Goal: Task Accomplishment & Management: Use online tool/utility

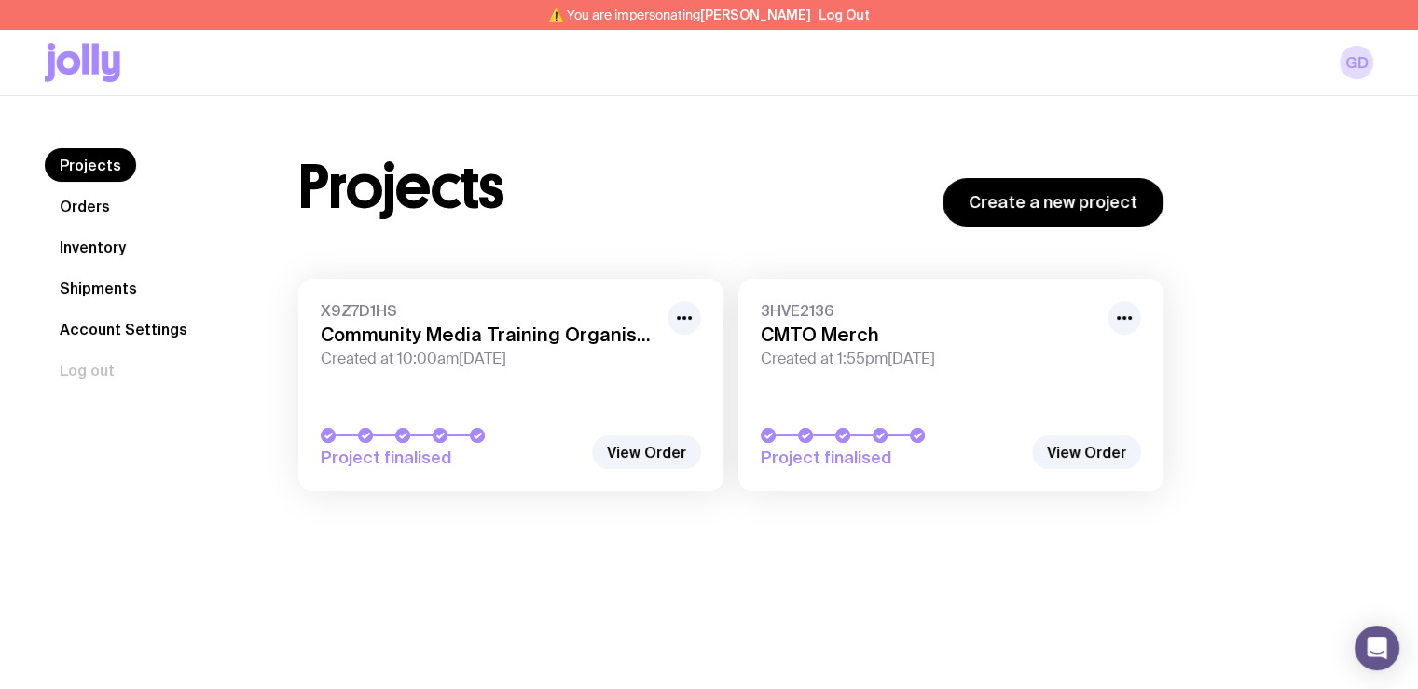
click at [96, 209] on link "Orders" at bounding box center [85, 206] width 80 height 34
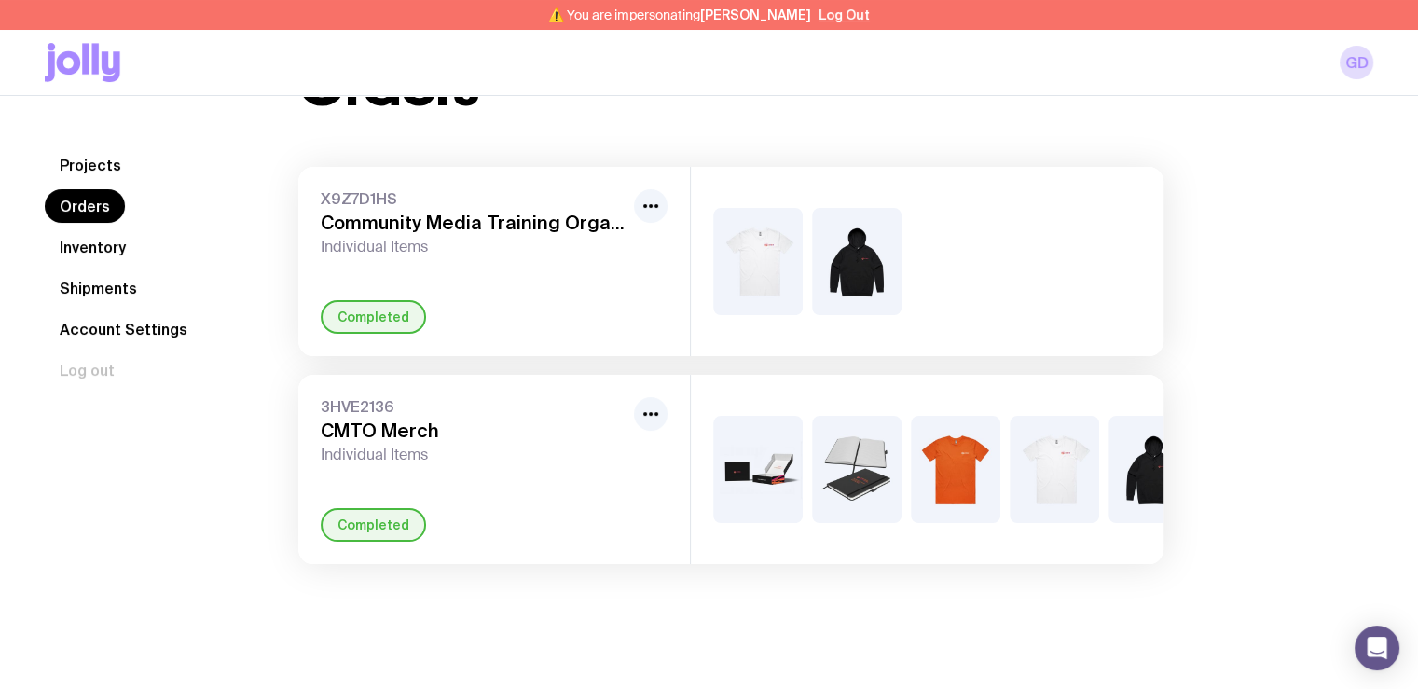
click at [126, 255] on link "Inventory" at bounding box center [93, 247] width 96 height 34
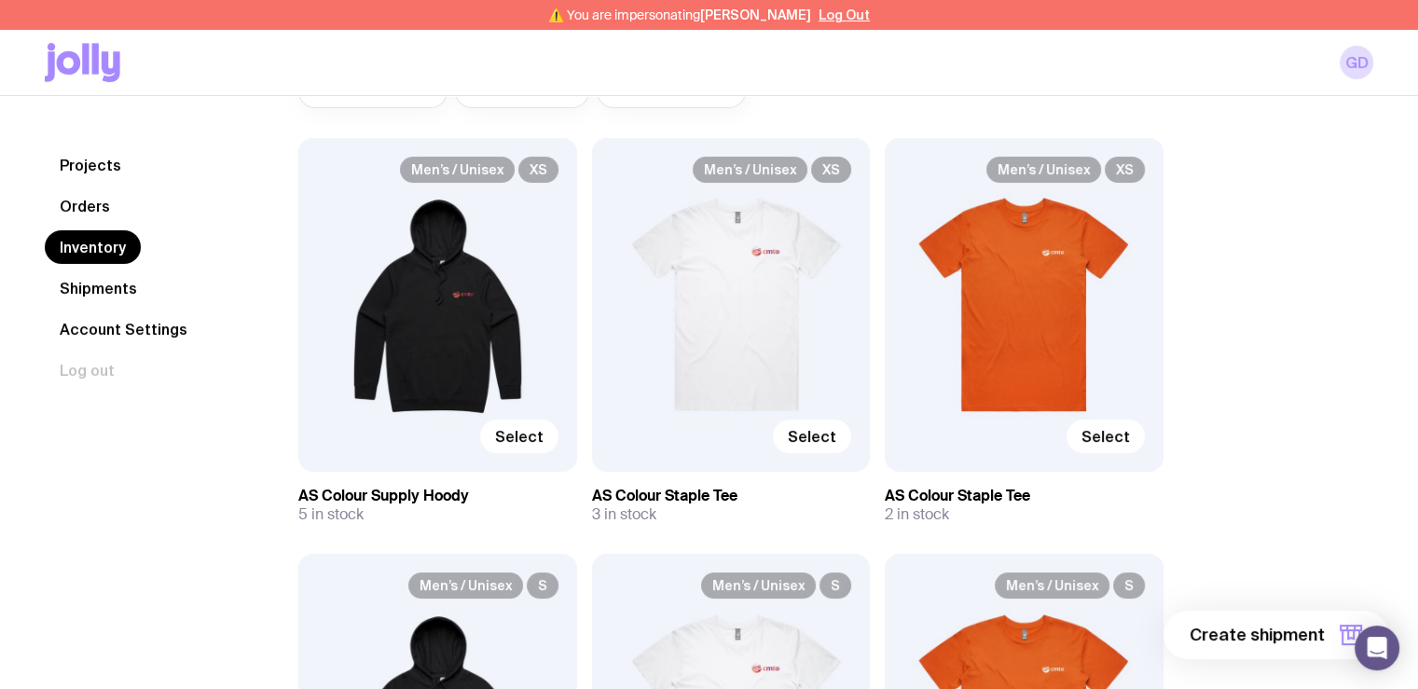
scroll to position [280, 0]
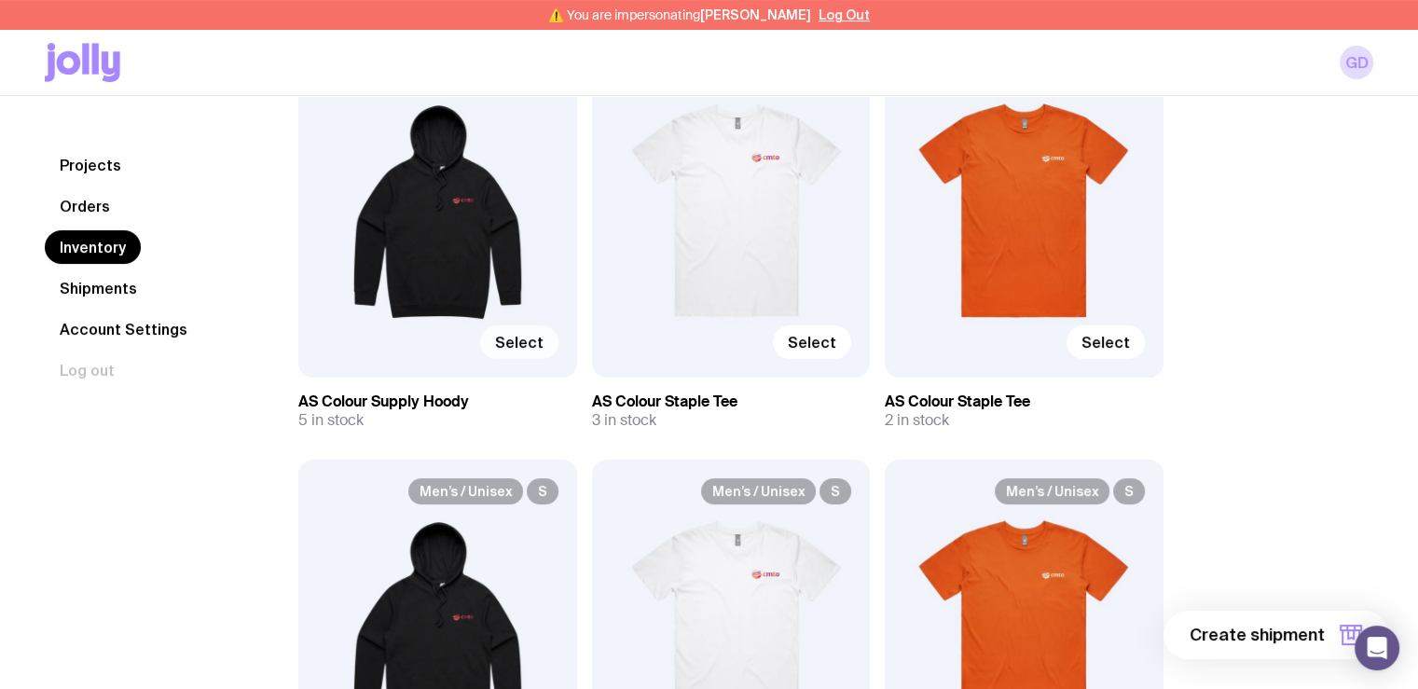
click at [528, 340] on span "Select" at bounding box center [519, 342] width 48 height 19
click at [0, 0] on input "Select" at bounding box center [0, 0] width 0 height 0
click at [823, 337] on span "Select" at bounding box center [812, 342] width 48 height 19
click at [0, 0] on input "Select" at bounding box center [0, 0] width 0 height 0
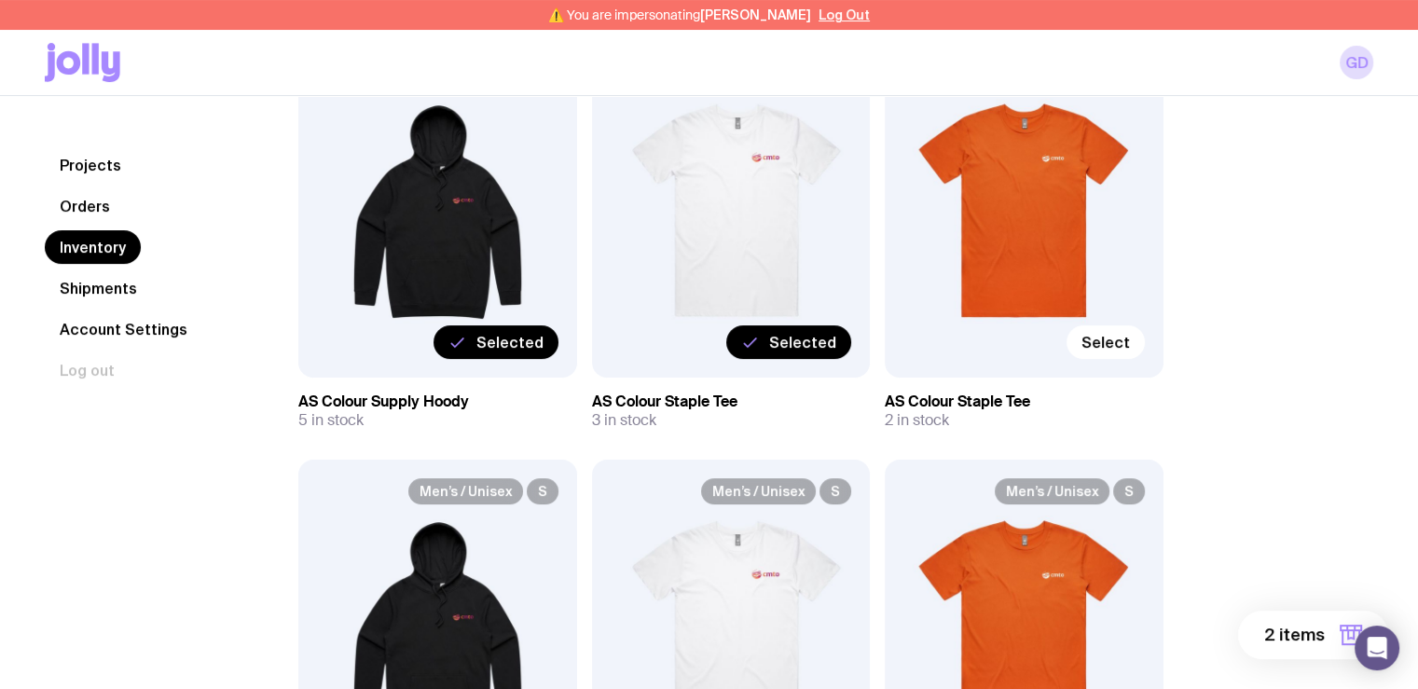
click at [1317, 633] on span "2 items" at bounding box center [1294, 635] width 61 height 22
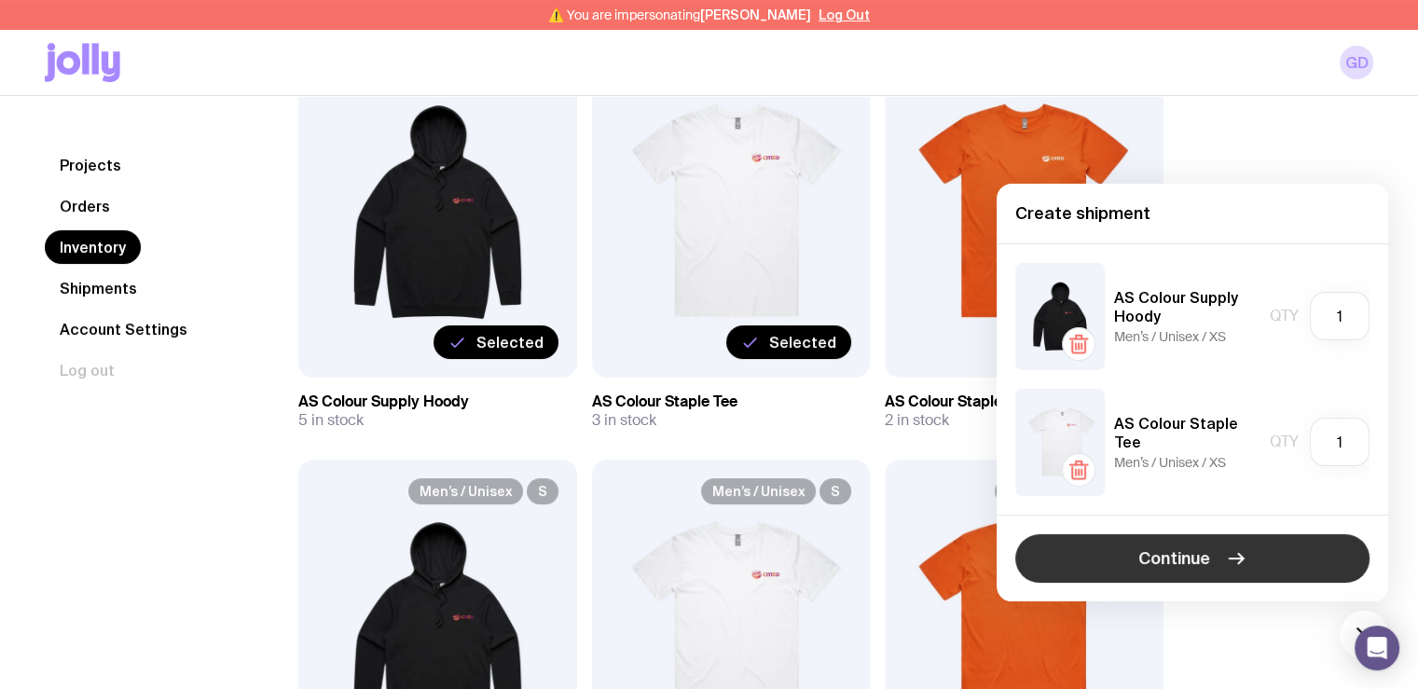
click at [1197, 566] on span "Continue" at bounding box center [1174, 558] width 72 height 22
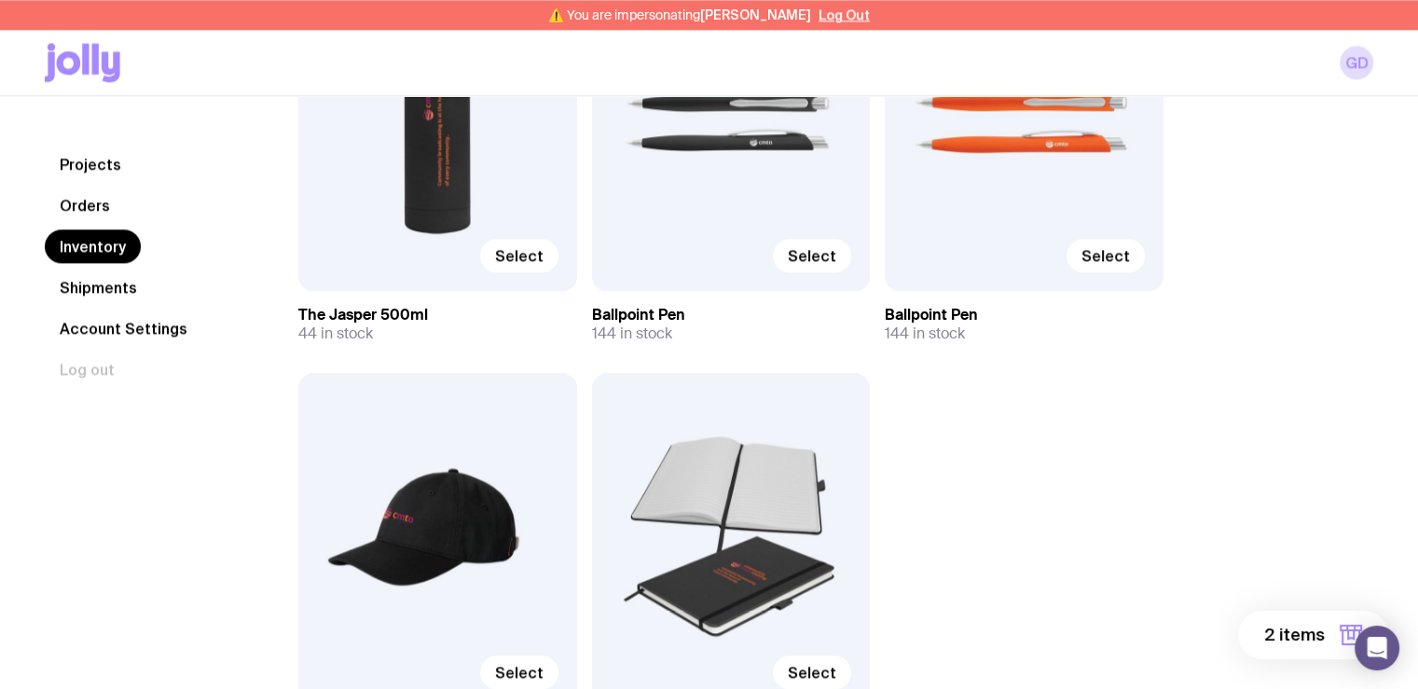
scroll to position [2457, 0]
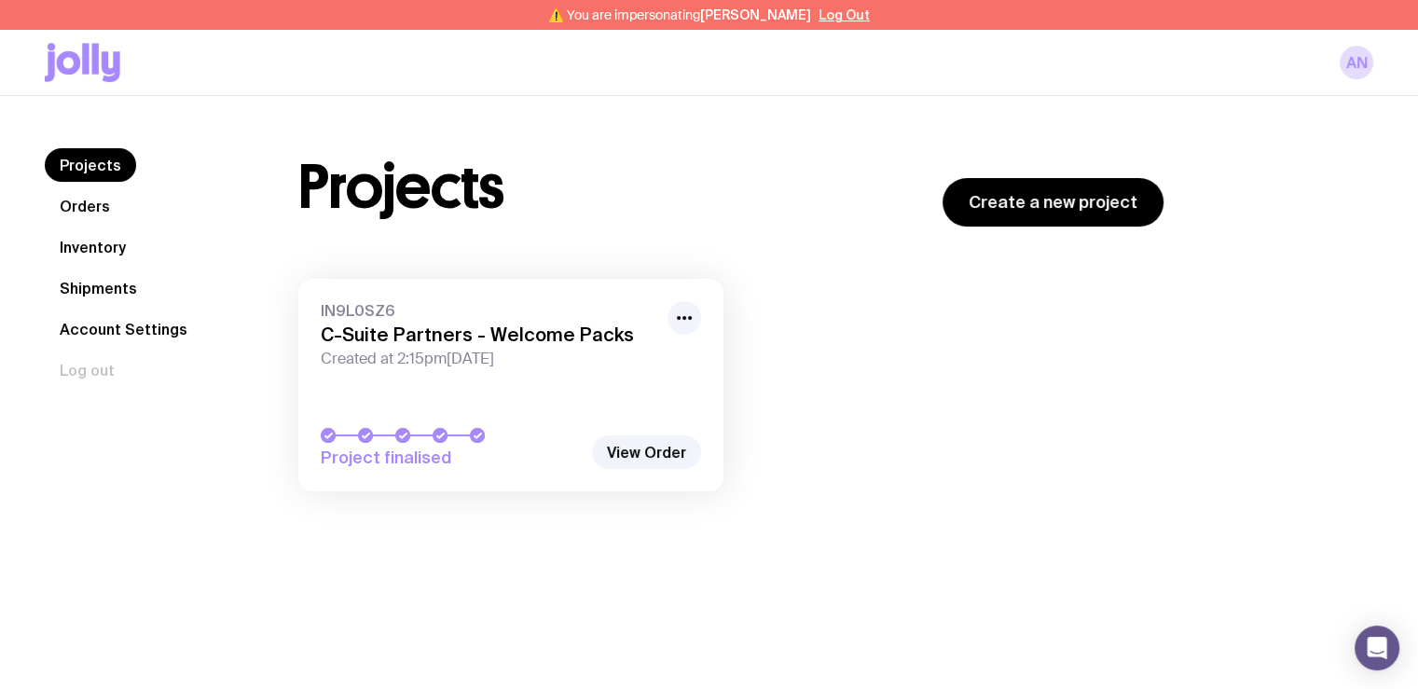
click at [117, 249] on link "Inventory" at bounding box center [93, 247] width 96 height 34
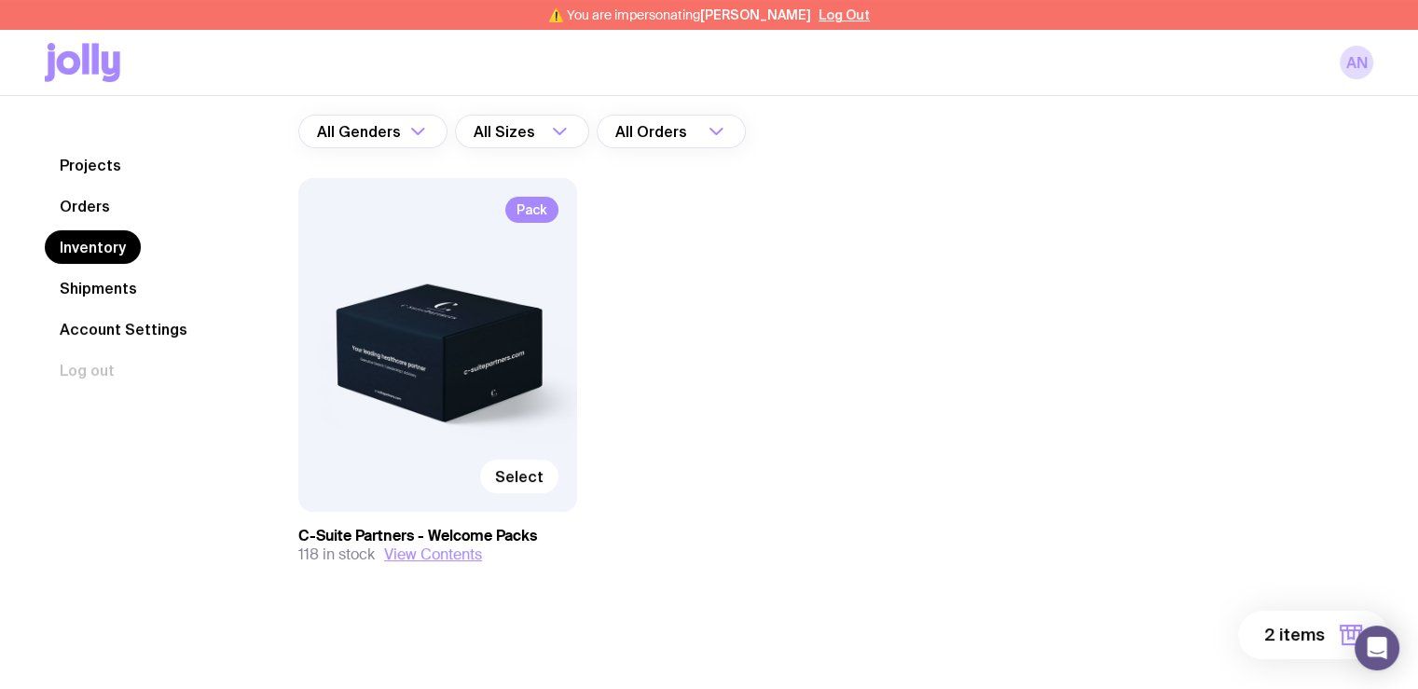
scroll to position [146, 0]
click at [411, 551] on button "View Contents" at bounding box center [433, 553] width 98 height 19
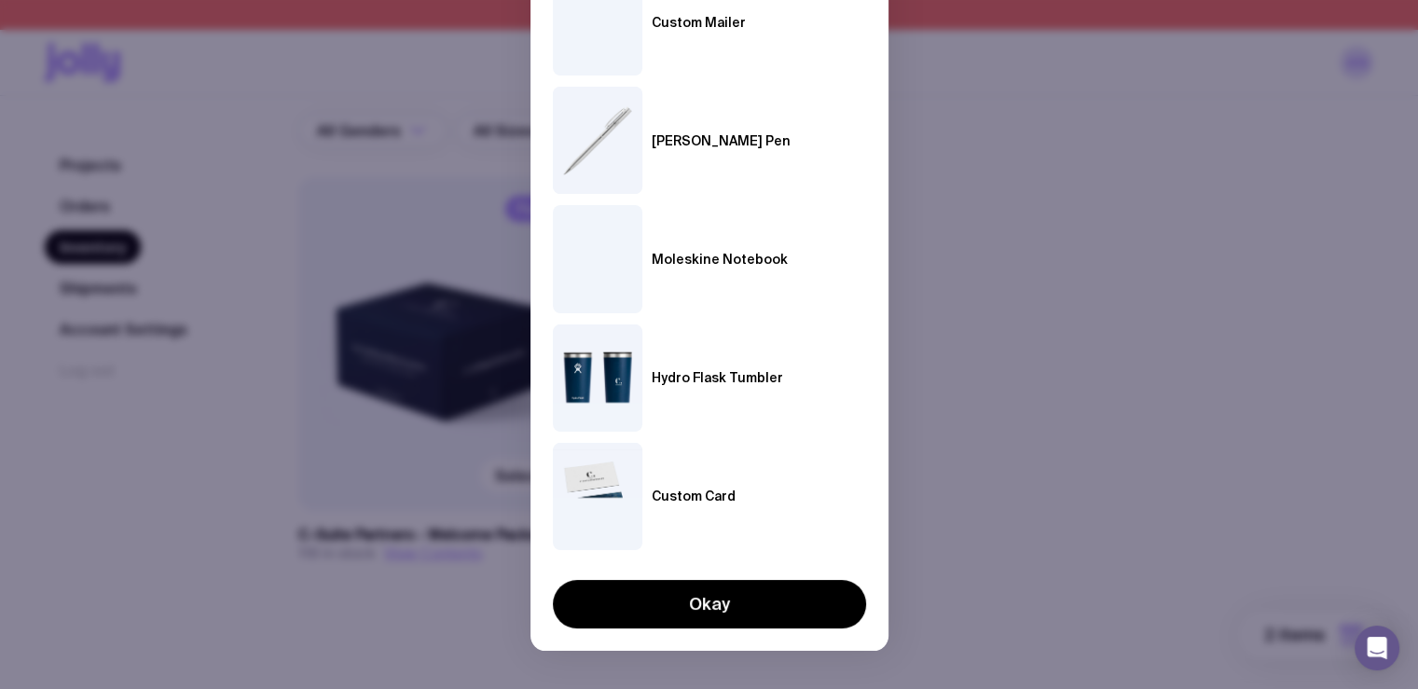
scroll to position [227, 0]
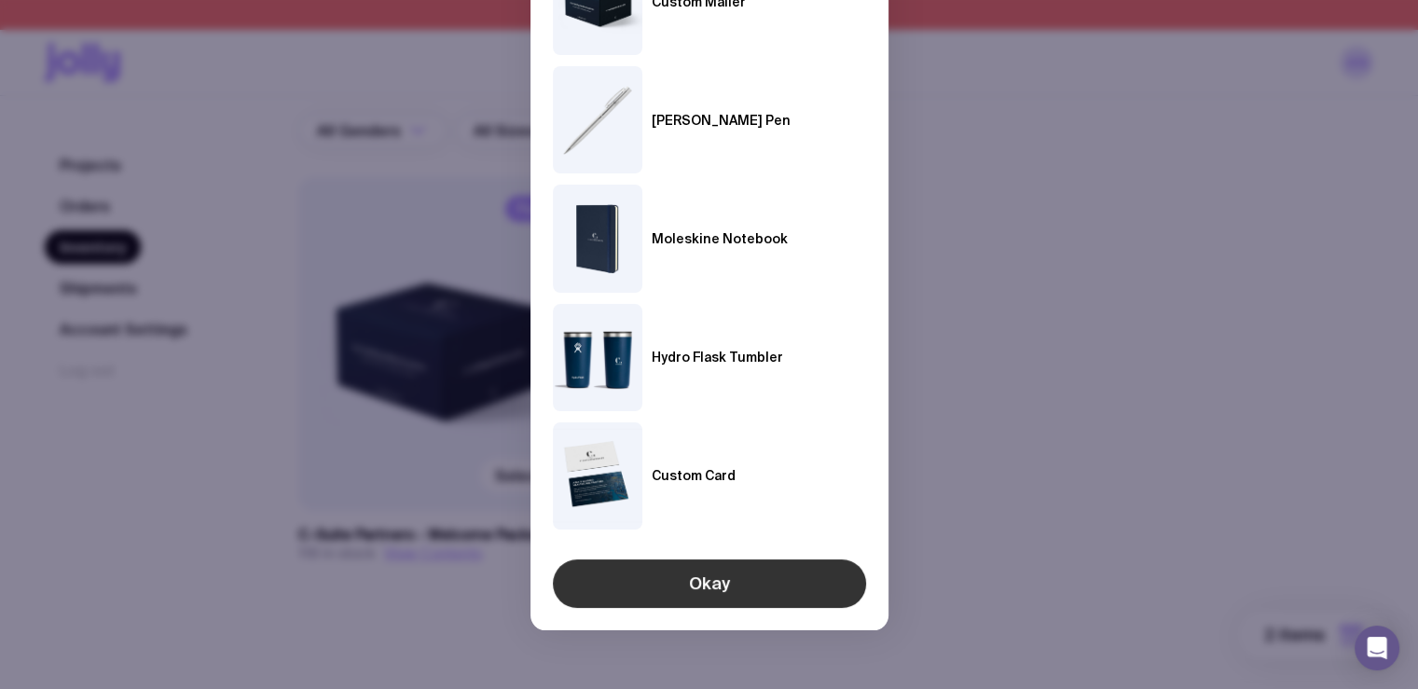
click at [811, 588] on button "Okay" at bounding box center [709, 583] width 313 height 48
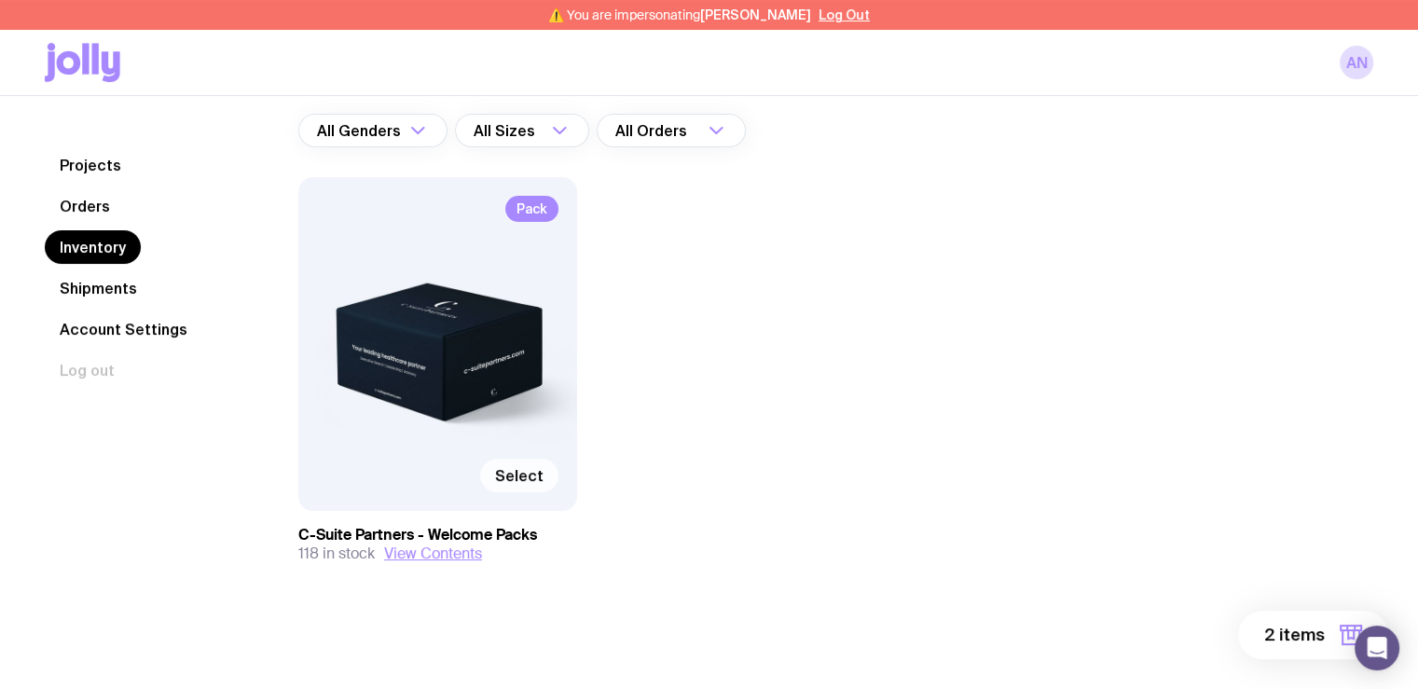
click at [524, 474] on span "Select" at bounding box center [519, 475] width 48 height 19
click at [0, 0] on input "Select" at bounding box center [0, 0] width 0 height 0
click at [1324, 639] on span "3 items" at bounding box center [1295, 635] width 60 height 22
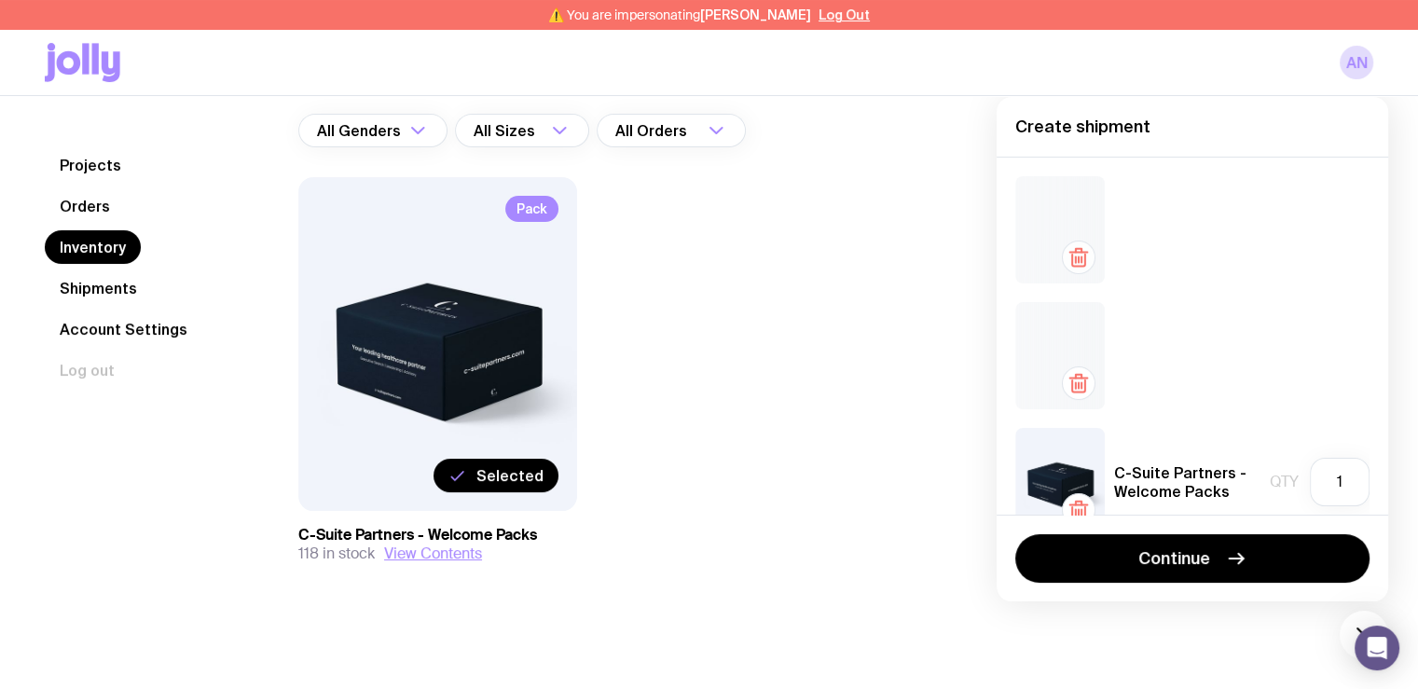
click at [1081, 256] on icon "button" at bounding box center [1078, 257] width 22 height 22
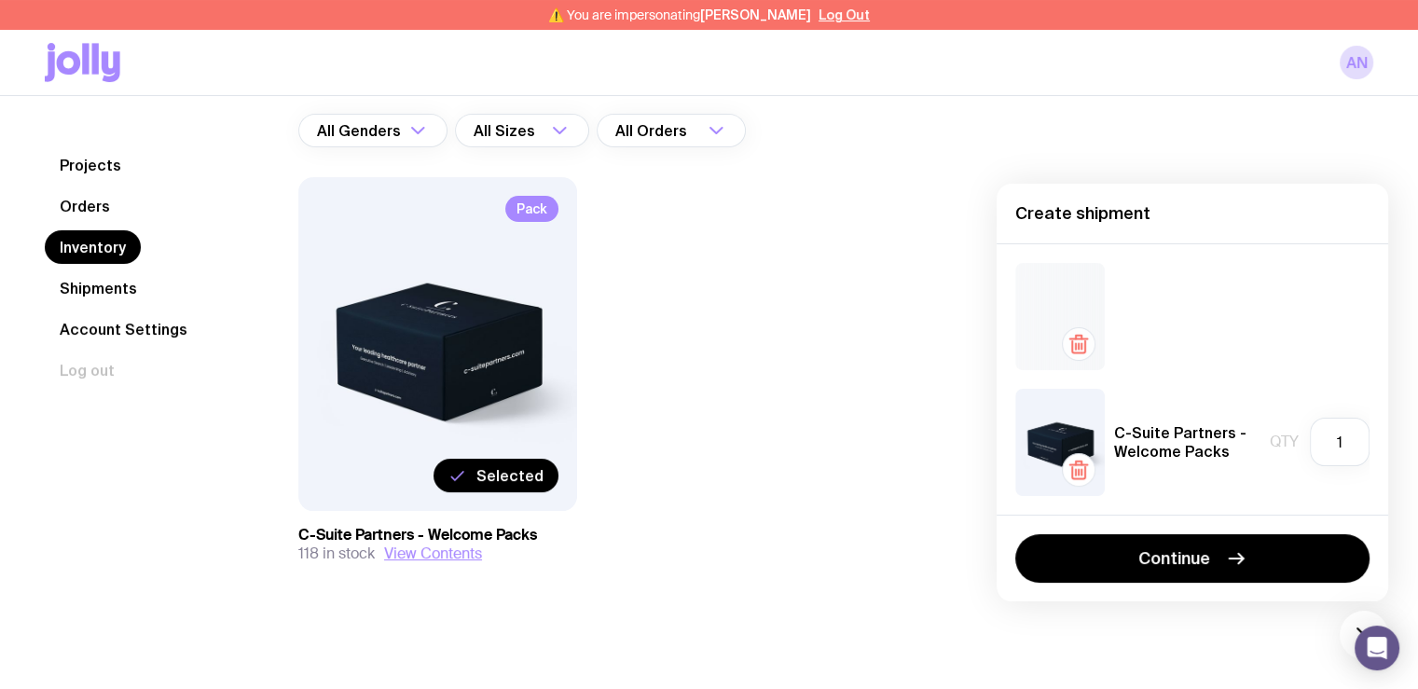
click at [1075, 342] on icon "button" at bounding box center [1078, 344] width 22 height 22
drag, startPoint x: 1353, startPoint y: 446, endPoint x: 1309, endPoint y: 444, distance: 44.8
click at [1309, 444] on div "Qty 1" at bounding box center [1320, 442] width 100 height 48
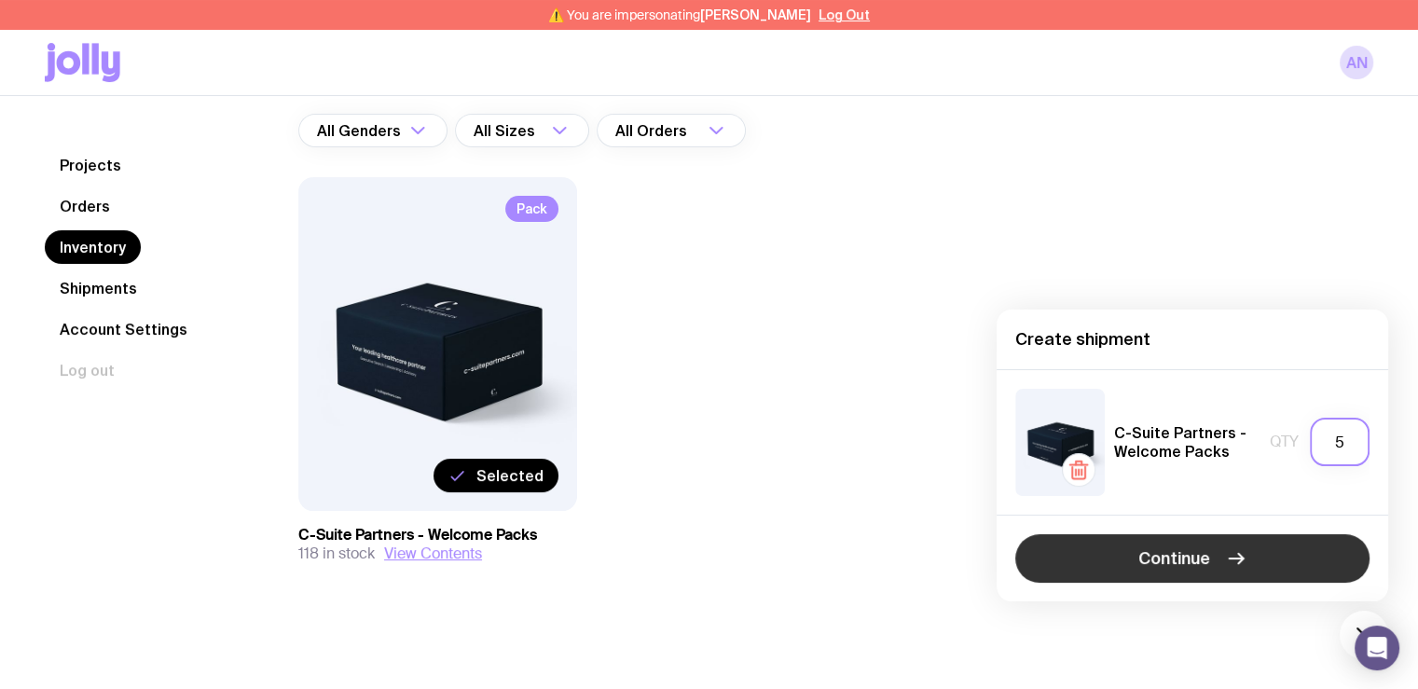
type input "5"
click at [1229, 561] on icon "button" at bounding box center [1236, 558] width 22 height 22
